Goal: Task Accomplishment & Management: Use online tool/utility

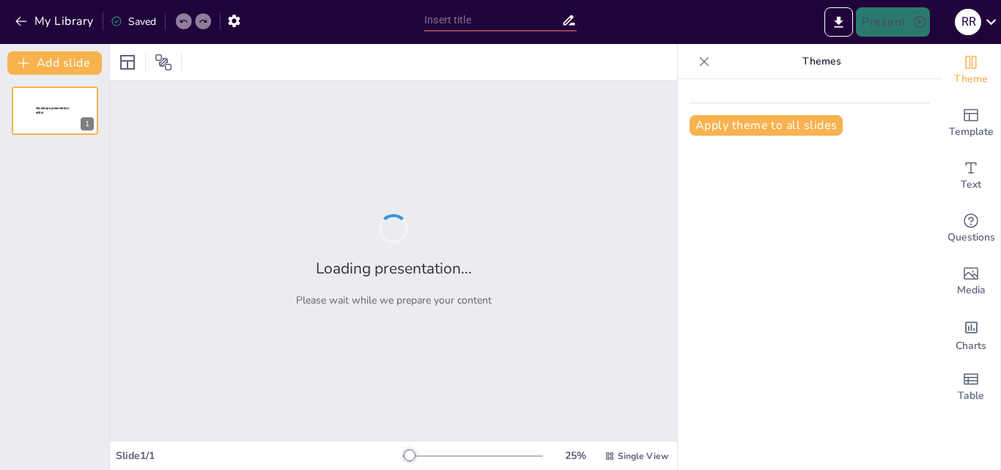
type input "New Sendsteps"
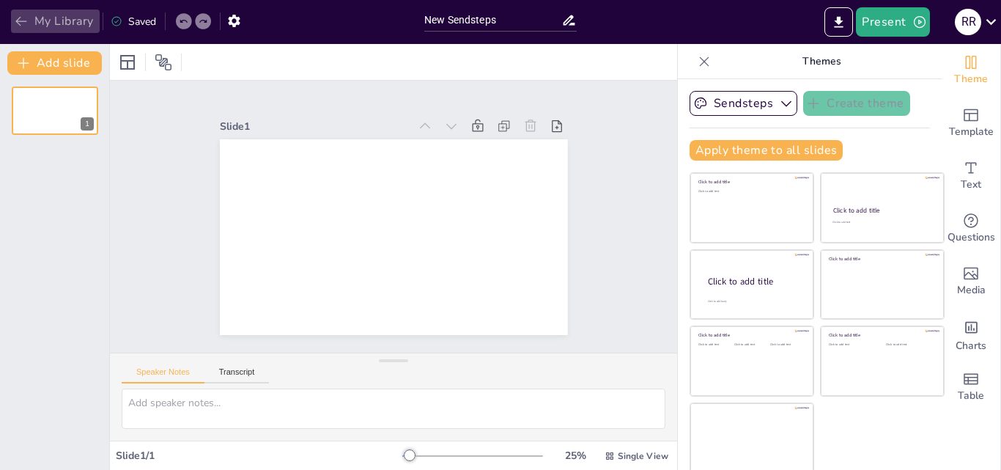
click at [21, 18] on icon "button" at bounding box center [21, 21] width 15 height 15
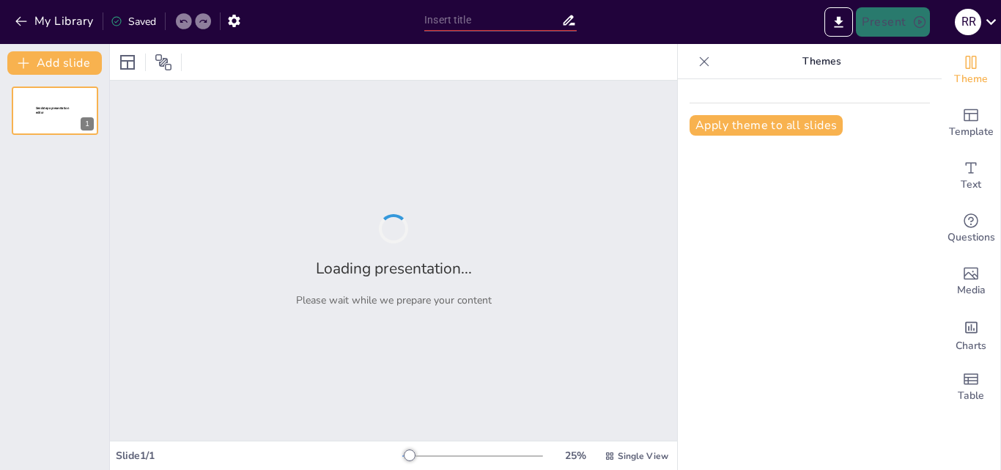
type input "Unificación de Protocolos: Imagen de Prohibición en Todas las Razones Sociales"
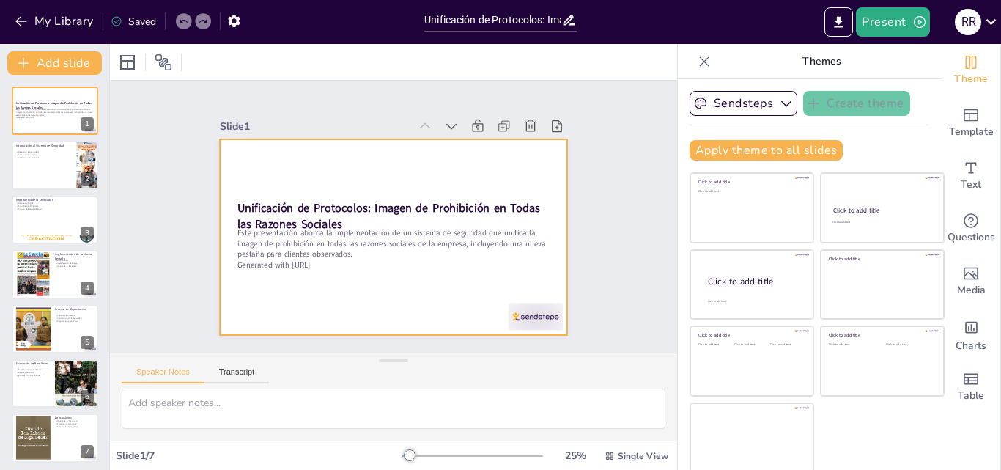
scroll to position [3, 0]
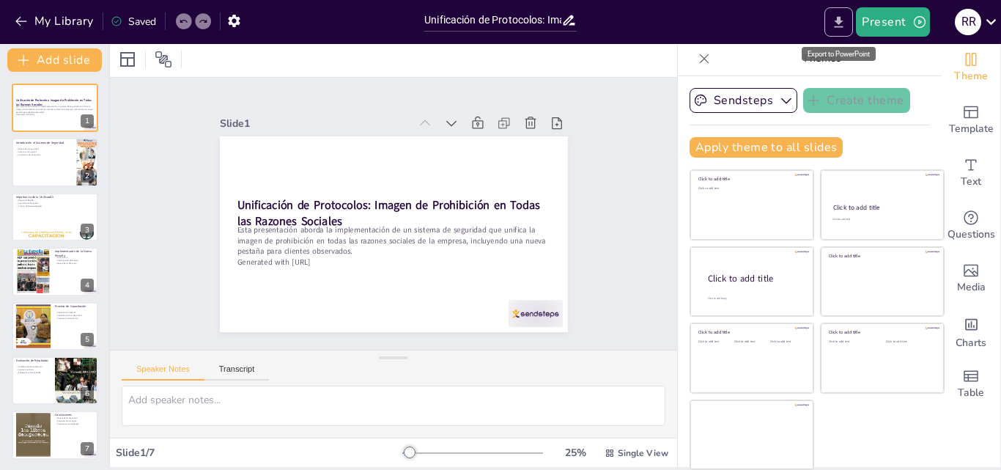
click at [835, 29] on icon "Export to PowerPoint" at bounding box center [838, 22] width 15 height 15
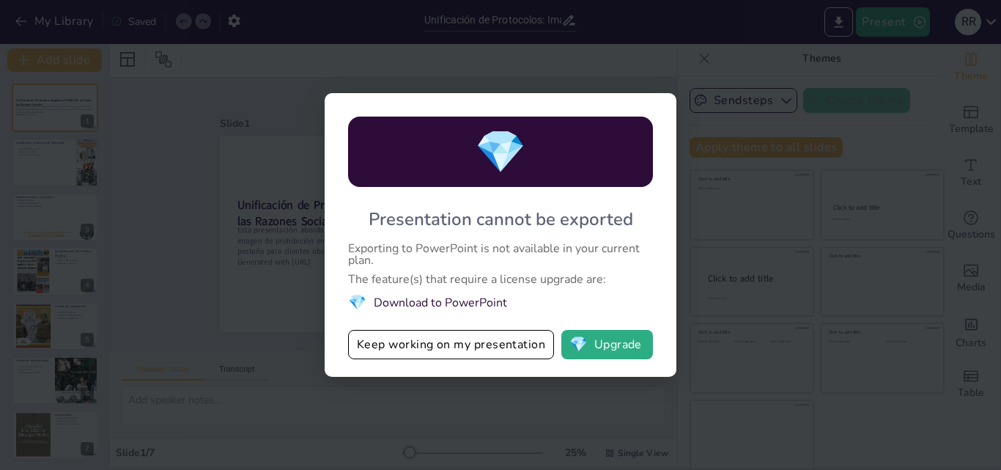
click at [623, 64] on div "💎 Presentation cannot be exported Exporting to PowerPoint is not available in y…" at bounding box center [500, 235] width 1001 height 470
click at [734, 230] on div "💎 Presentation cannot be exported Exporting to PowerPoint is not available in y…" at bounding box center [500, 235] width 1001 height 470
click at [734, 233] on div "💎 Presentation cannot be exported Exporting to PowerPoint is not available in y…" at bounding box center [500, 235] width 1001 height 470
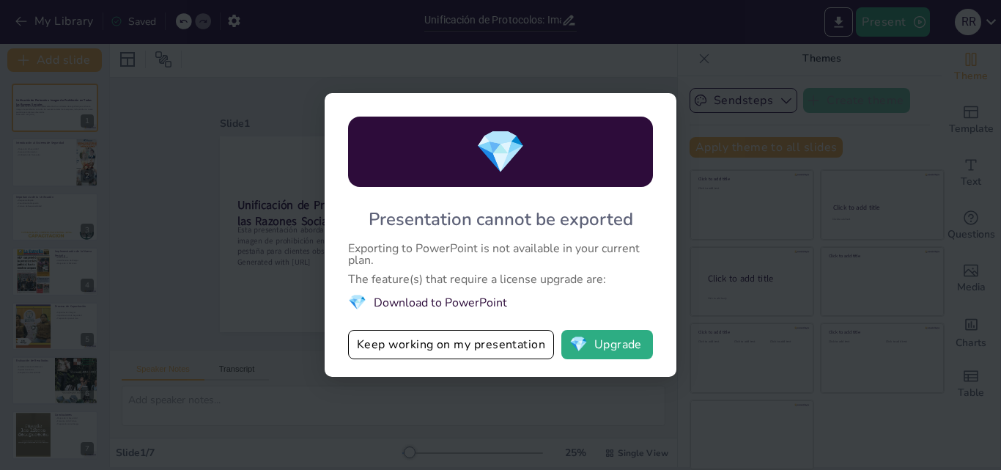
click at [734, 233] on div "💎 Presentation cannot be exported Exporting to PowerPoint is not available in y…" at bounding box center [500, 235] width 1001 height 470
click at [734, 232] on div "💎 Presentation cannot be exported Exporting to PowerPoint is not available in y…" at bounding box center [500, 235] width 1001 height 470
click at [929, 23] on div "💎 Presentation cannot be exported Exporting to PowerPoint is not available in y…" at bounding box center [500, 235] width 1001 height 470
click at [927, 23] on div "💎 Presentation cannot be exported Exporting to PowerPoint is not available in y…" at bounding box center [500, 235] width 1001 height 470
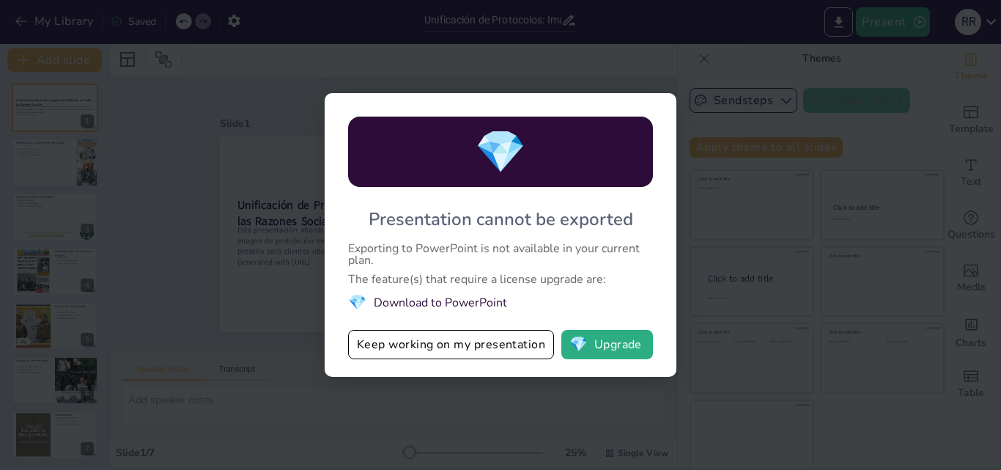
click at [21, 23] on div "💎 Presentation cannot be exported Exporting to PowerPoint is not available in y…" at bounding box center [500, 235] width 1001 height 470
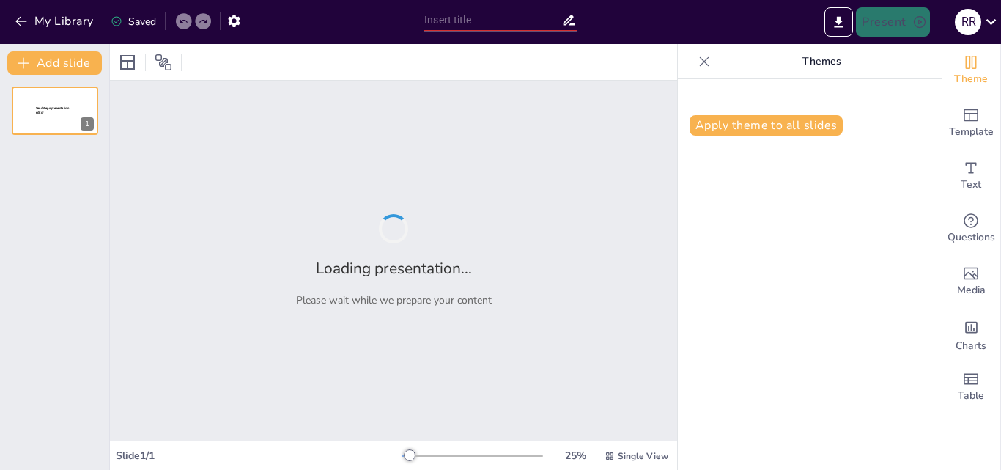
type input "New Sendsteps"
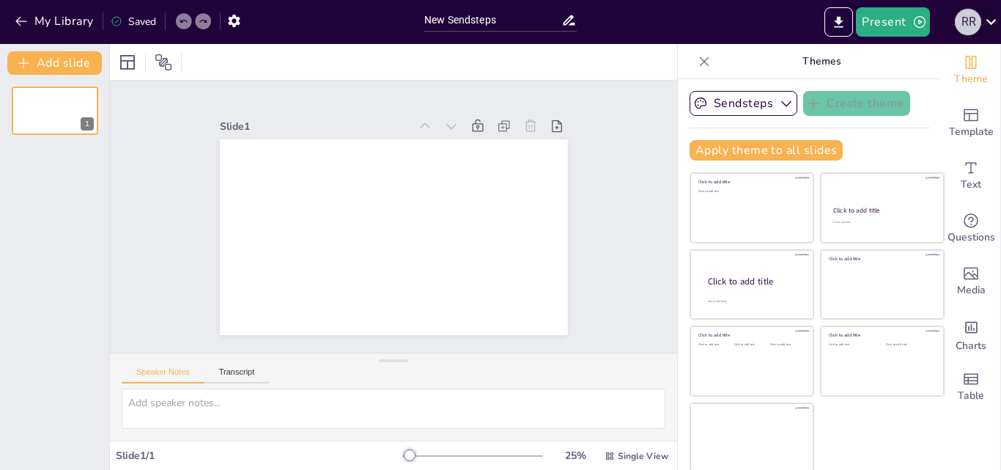
click at [971, 26] on div "R R" at bounding box center [968, 22] width 26 height 26
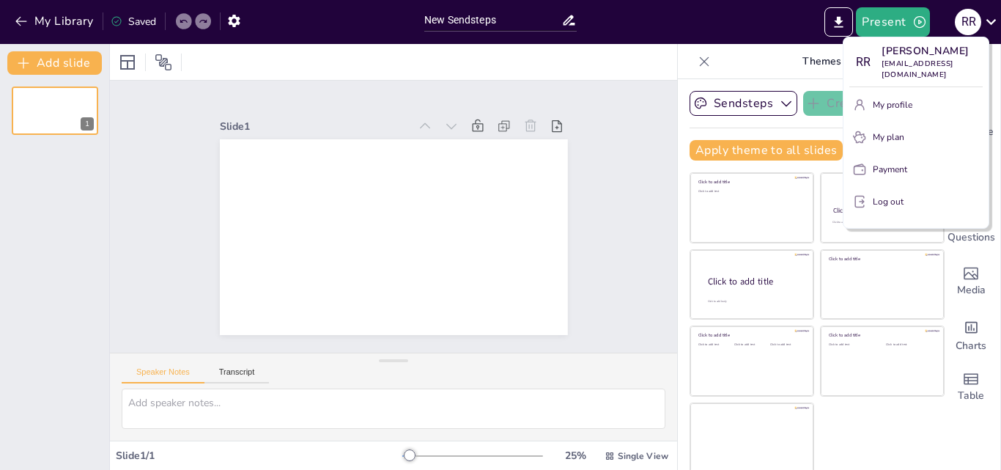
click at [906, 190] on button "Log out" at bounding box center [915, 201] width 133 height 23
